Goal: Task Accomplishment & Management: Use online tool/utility

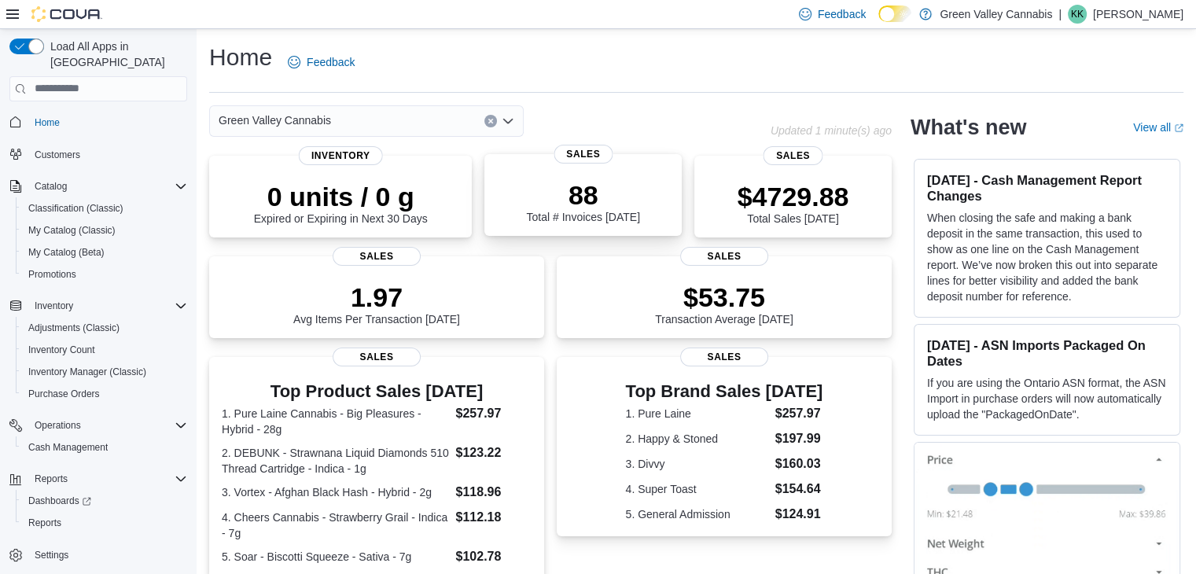
scroll to position [356, 0]
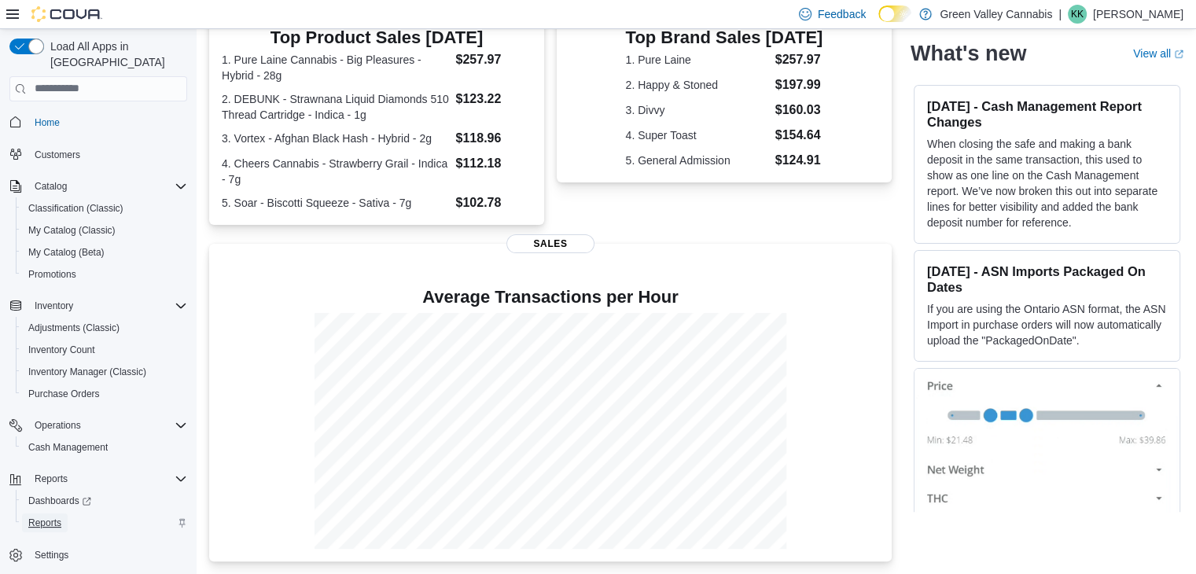
click at [43, 517] on span "Reports" at bounding box center [44, 523] width 33 height 13
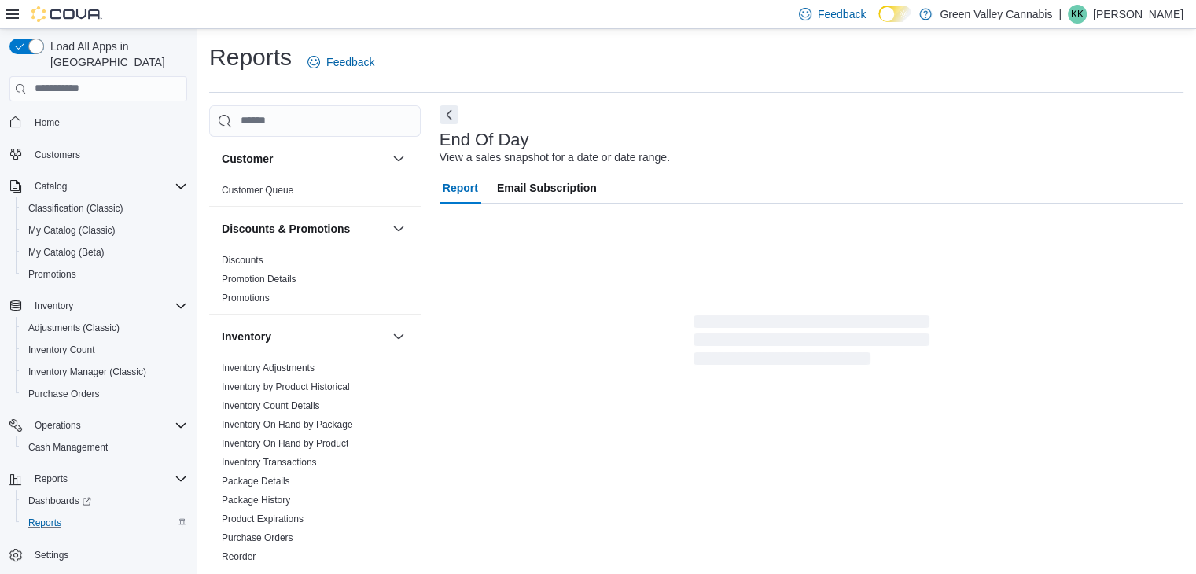
scroll to position [6, 0]
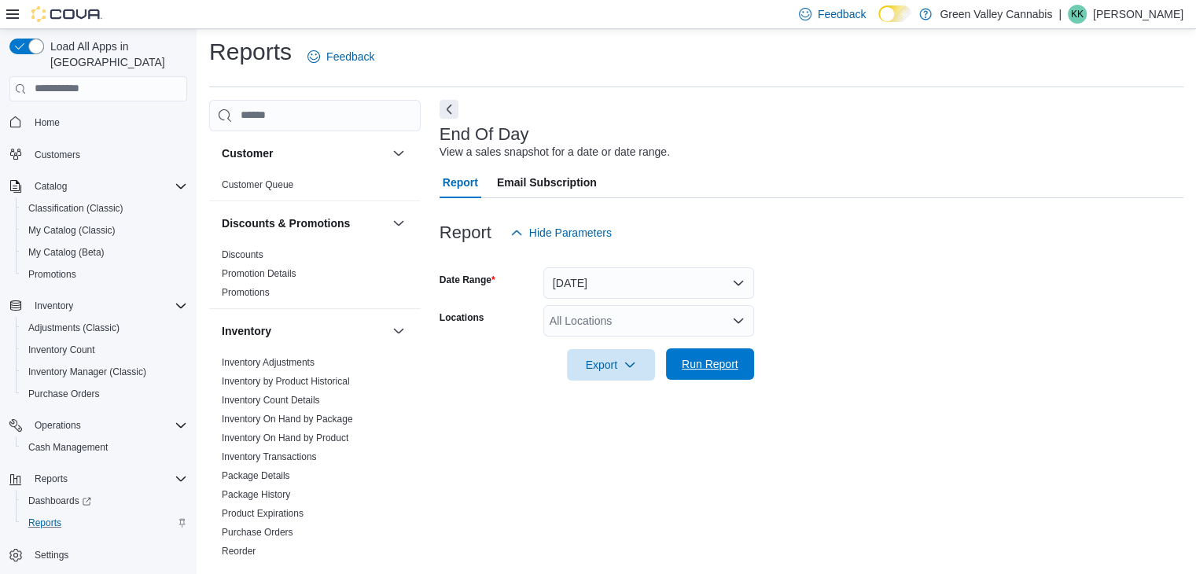
click at [689, 367] on span "Run Report" at bounding box center [710, 364] width 57 height 16
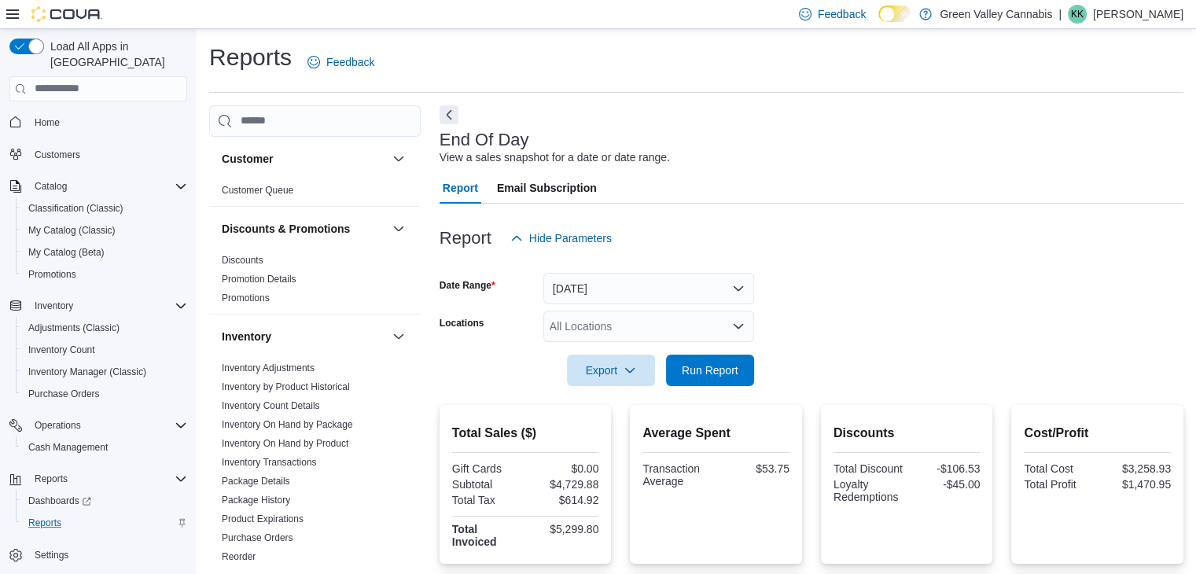
scroll to position [358, 0]
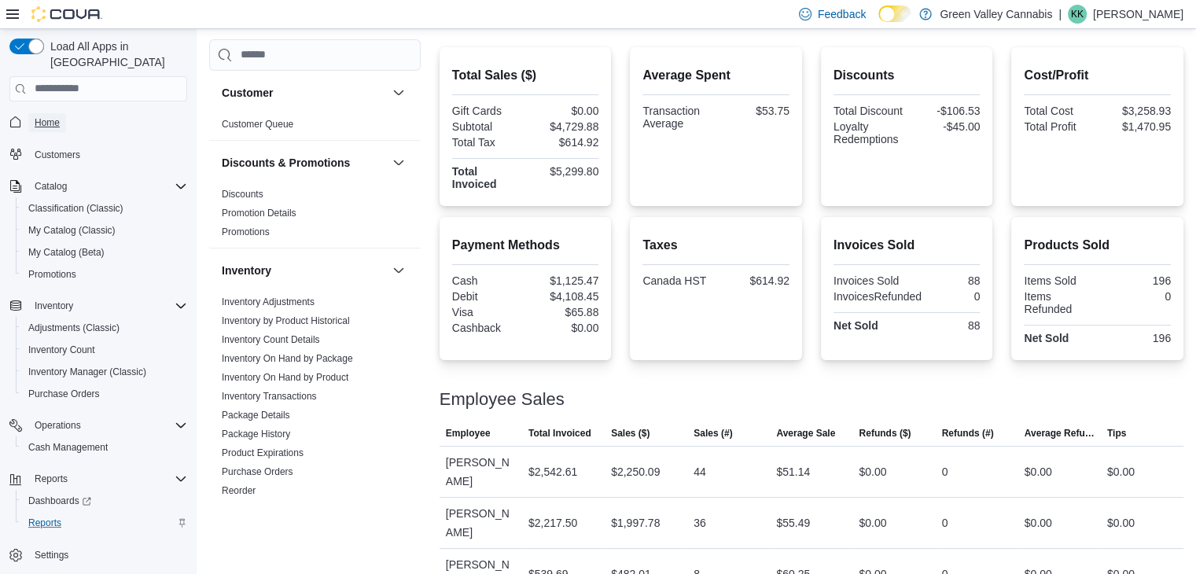
click at [52, 116] on span "Home" at bounding box center [47, 122] width 25 height 13
